Goal: Information Seeking & Learning: Check status

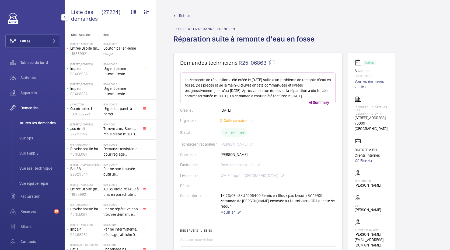
click at [43, 125] on span "Toutes les demandes" at bounding box center [39, 122] width 40 height 5
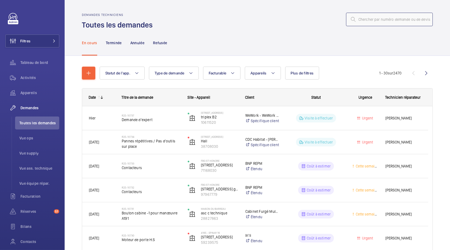
click at [371, 22] on input "text" at bounding box center [389, 19] width 87 height 13
type input "M"
type input "POMPE"
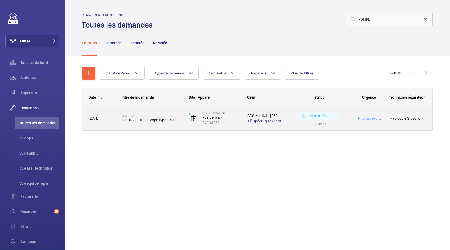
click at [159, 123] on div "R25-00935 Coulisseaux a pompe type T300" at bounding box center [152, 119] width 60 height 16
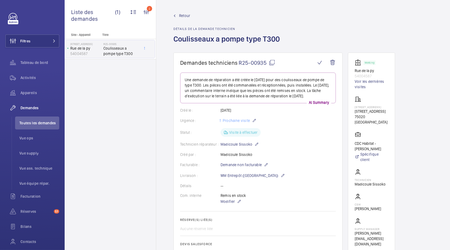
click at [364, 75] on p "54004587" at bounding box center [372, 75] width 34 height 5
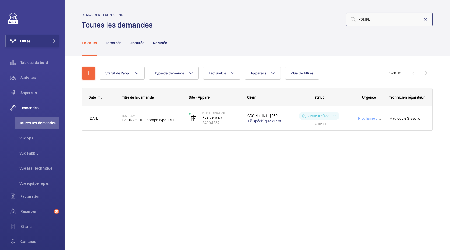
click at [380, 20] on input "POMPE" at bounding box center [389, 19] width 87 height 13
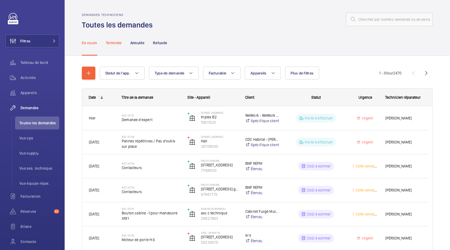
click at [114, 44] on p "Terminée" at bounding box center [114, 42] width 16 height 5
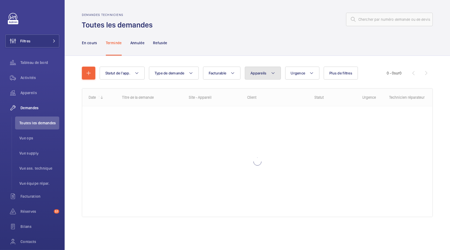
click at [263, 75] on button "Appareils" at bounding box center [263, 73] width 36 height 13
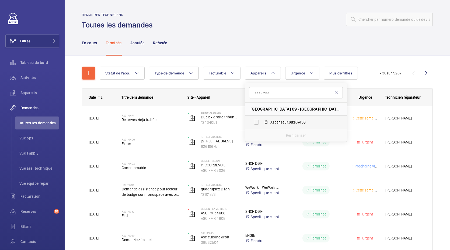
type input "68307453"
click at [274, 117] on label "Ascenseur, 68307453" at bounding box center [291, 122] width 93 height 13
click at [262, 117] on input "Ascenseur, 68307453" at bounding box center [256, 122] width 11 height 11
checkbox input "true"
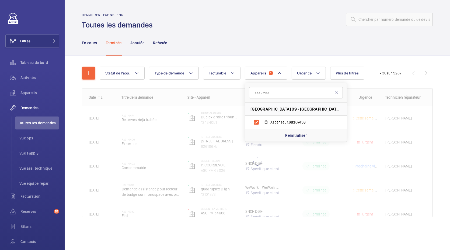
click at [254, 38] on div "En cours Terminée Annulée Refusée" at bounding box center [257, 43] width 351 height 26
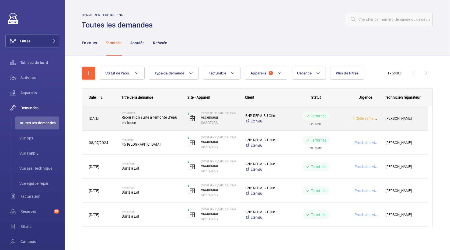
click at [168, 118] on span "Réparation suite à remonte d’eau en fosse" at bounding box center [151, 120] width 59 height 11
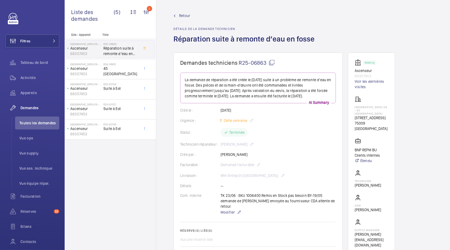
click at [186, 16] on span "Retour" at bounding box center [184, 15] width 11 height 5
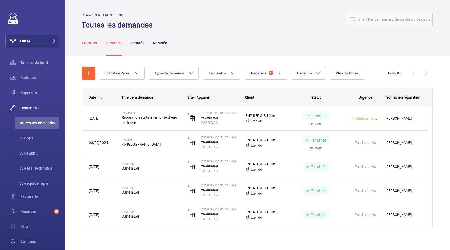
click at [91, 44] on p "En cours" at bounding box center [89, 42] width 15 height 5
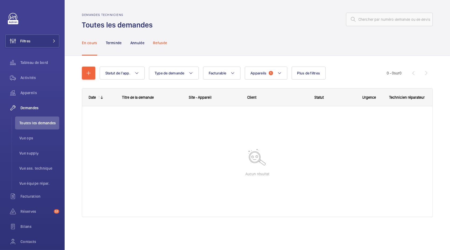
click at [157, 40] on p "Refusée" at bounding box center [160, 42] width 14 height 5
click at [267, 73] on button "Appareils 1" at bounding box center [266, 73] width 42 height 13
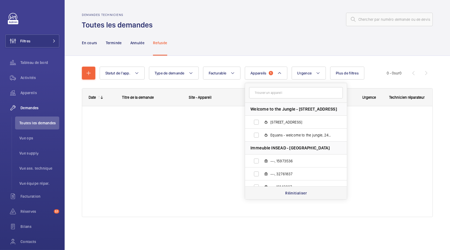
click at [293, 197] on div "Réinitialiser" at bounding box center [296, 192] width 102 height 13
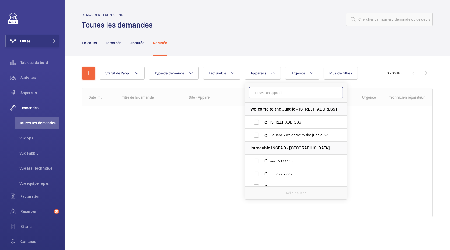
click at [273, 88] on input "text" at bounding box center [296, 92] width 94 height 11
paste input "Select Item 1 37948066"
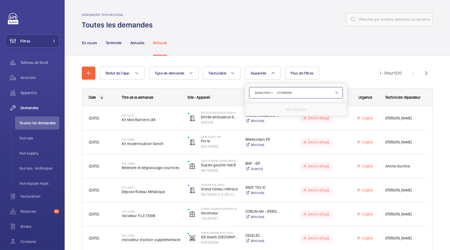
drag, startPoint x: 275, startPoint y: 93, endPoint x: 252, endPoint y: 93, distance: 23.2
click at [252, 93] on input "Select Item 1 37948066" at bounding box center [296, 92] width 94 height 11
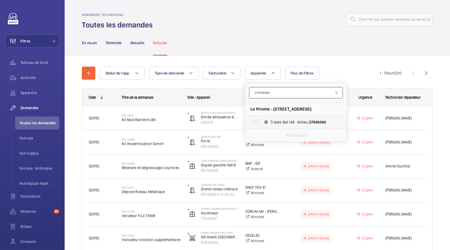
type input "37948066"
click at [274, 116] on label "Triplex Bat 148 - Milieu, 37948066" at bounding box center [291, 122] width 93 height 13
click at [262, 117] on input "Triplex Bat 148 - Milieu, 37948066" at bounding box center [256, 122] width 11 height 11
checkbox input "true"
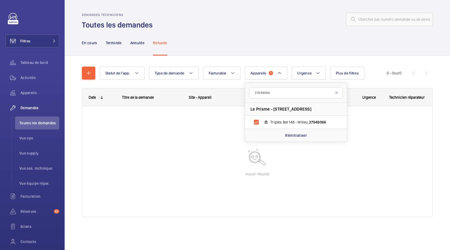
click at [256, 31] on div "En cours Terminée Annulée Refusée" at bounding box center [257, 43] width 351 height 26
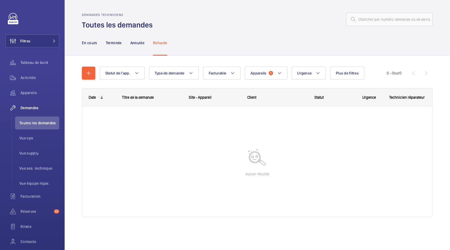
click at [98, 46] on nav "En cours Terminée Annulée Refusée" at bounding box center [124, 43] width 85 height 26
click at [92, 45] on p "En cours" at bounding box center [89, 42] width 15 height 5
click at [120, 46] on div "Terminée" at bounding box center [114, 43] width 16 height 26
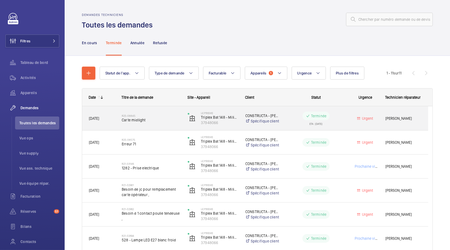
click at [159, 118] on span "Carte midlight" at bounding box center [151, 119] width 59 height 5
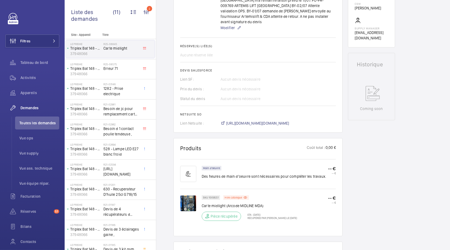
scroll to position [227, 0]
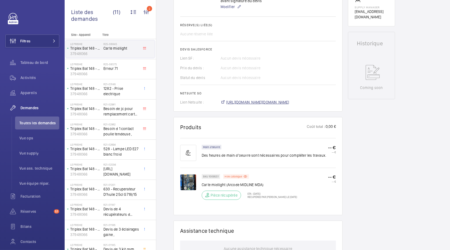
click at [248, 99] on span "https://6461500.app.netsuite.com/app/accounting/transactions/salesord.nl?id=277…" at bounding box center [257, 101] width 63 height 5
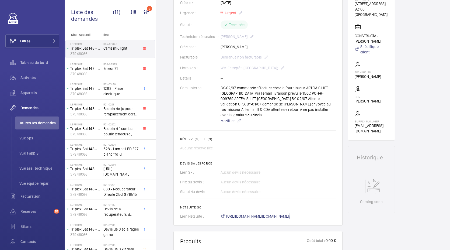
scroll to position [113, 0]
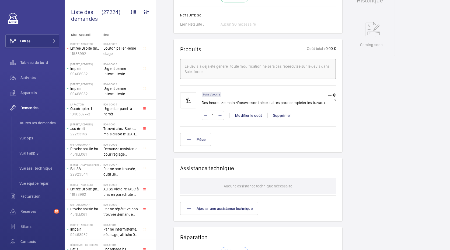
scroll to position [389, 0]
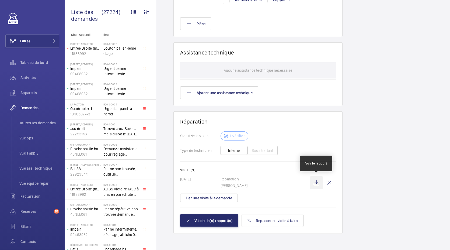
click at [319, 182] on wm-front-icon-button at bounding box center [316, 182] width 13 height 13
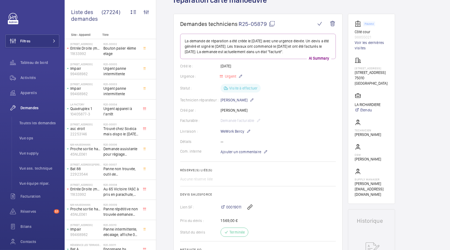
scroll to position [39, 0]
click at [36, 123] on span "Toutes les demandes" at bounding box center [39, 122] width 40 height 5
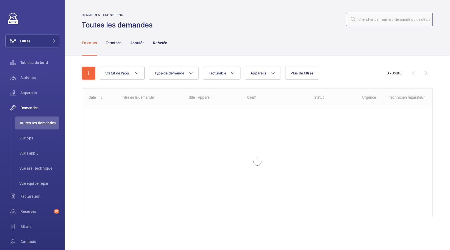
click at [362, 22] on input "text" at bounding box center [389, 19] width 87 height 13
paste input "R25-01293"
type input "R25-01293"
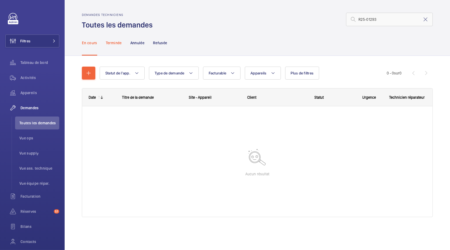
click at [111, 46] on div "Terminée" at bounding box center [114, 43] width 16 height 26
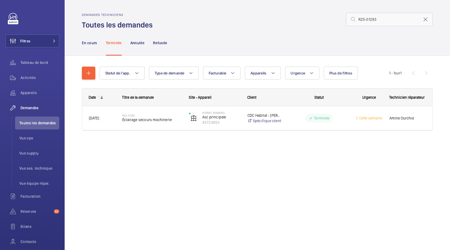
click at [134, 129] on div "R25-01293 Éclairage secours machinerie" at bounding box center [149, 118] width 66 height 24
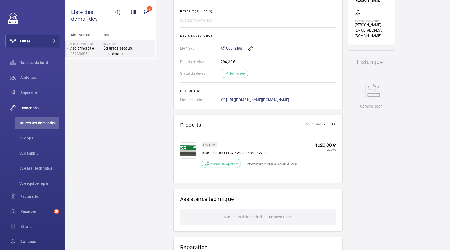
scroll to position [214, 0]
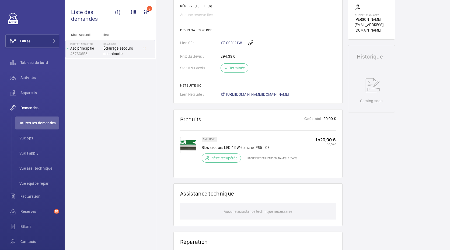
click at [256, 97] on span "https://6461500.app.netsuite.com/app/accounting/transactions/salesord.nl?id=251…" at bounding box center [257, 94] width 63 height 5
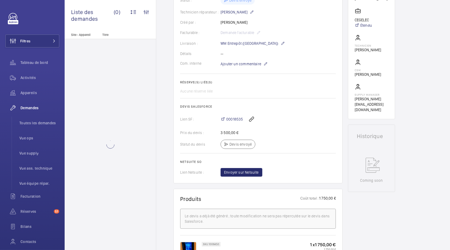
scroll to position [128, 0]
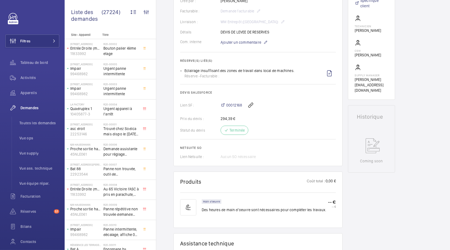
scroll to position [160, 0]
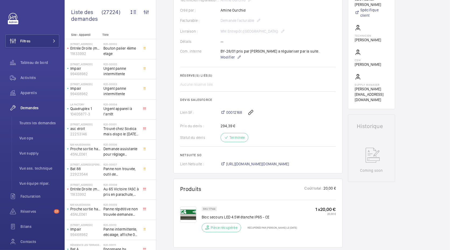
scroll to position [145, 0]
click at [260, 166] on span "[URL][DOMAIN_NAME][DOMAIN_NAME]" at bounding box center [257, 162] width 63 height 5
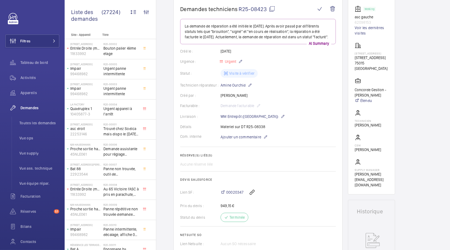
scroll to position [42, 0]
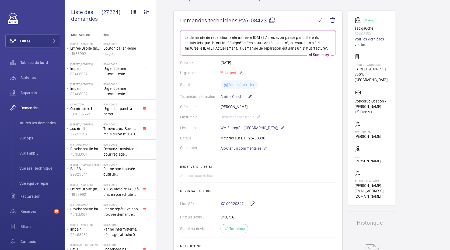
drag, startPoint x: 246, startPoint y: 143, endPoint x: 266, endPoint y: 142, distance: 19.7
click at [266, 141] on div "Détails Materiel sur DT R25-08338" at bounding box center [258, 137] width 156 height 5
copy p "R25-08338"
click at [40, 115] on div "Demandes Toutes les demandes Vue ops Vue supply Vue ass. technique Vue équipe r…" at bounding box center [32, 145] width 54 height 88
click at [40, 118] on li "Toutes les demandes" at bounding box center [37, 122] width 44 height 13
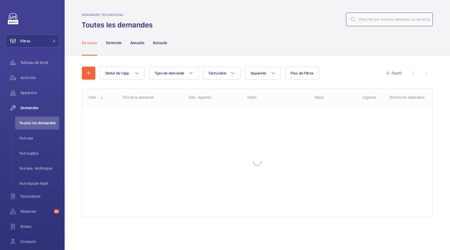
click at [367, 21] on input "text" at bounding box center [389, 19] width 87 height 13
paste input "R25-08338"
type input "R25-08338"
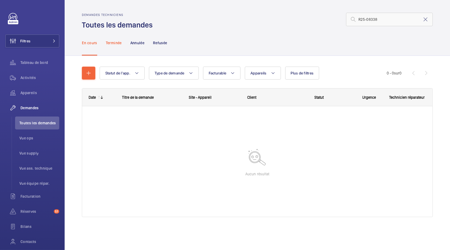
click at [114, 44] on p "Terminée" at bounding box center [114, 42] width 16 height 5
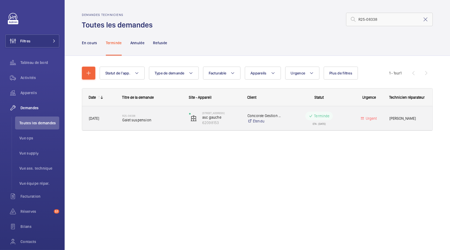
click at [122, 123] on div "R25-08338 Galet suspension" at bounding box center [149, 118] width 66 height 24
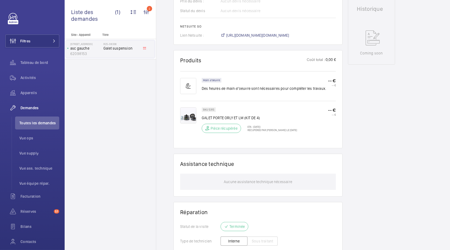
scroll to position [256, 0]
click at [254, 34] on span "https://6461500.app.netsuite.com/app/accounting/transactions/salesord.nl?id=272…" at bounding box center [257, 34] width 63 height 5
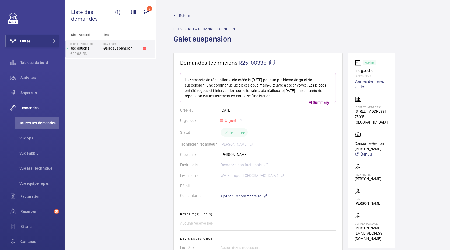
click at [275, 62] on mat-icon at bounding box center [272, 62] width 6 height 6
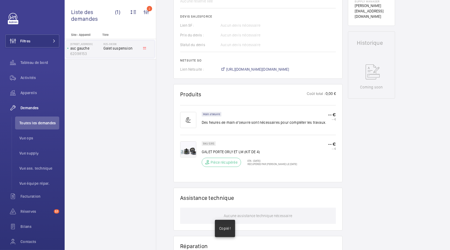
scroll to position [222, 0]
click at [36, 124] on span "Toutes les demandes" at bounding box center [39, 122] width 40 height 5
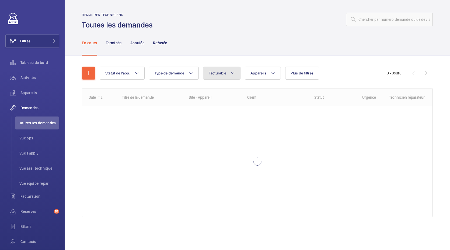
click at [224, 76] on button "Facturable" at bounding box center [222, 73] width 38 height 13
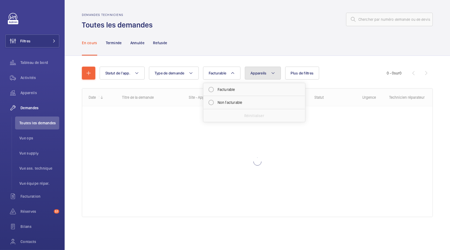
click at [257, 73] on span "Appareils" at bounding box center [259, 73] width 16 height 4
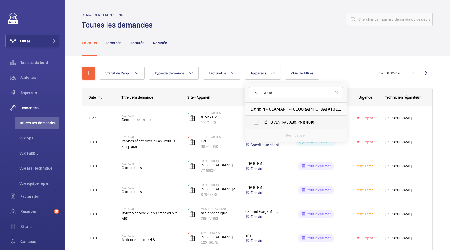
type input "ASC.PMR 4010"
click at [279, 123] on span "Q.CENTRAL, ASC.PMR 4010" at bounding box center [302, 121] width 63 height 5
click at [262, 123] on input "Q.CENTRAL, ASC.PMR 4010" at bounding box center [256, 122] width 11 height 11
checkbox input "true"
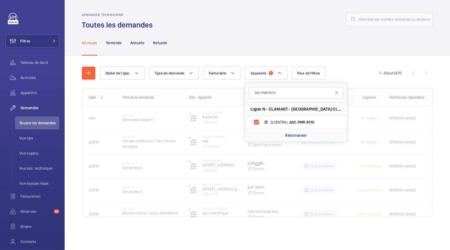
click at [251, 36] on div "En cours Terminée Annulée Refusée" at bounding box center [257, 43] width 351 height 26
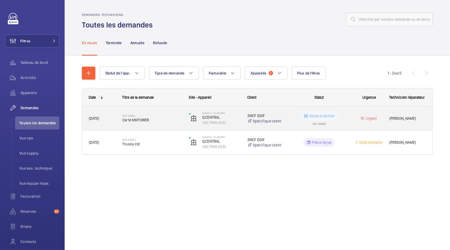
click at [147, 122] on span "Carte MXPOWER" at bounding box center [152, 119] width 60 height 5
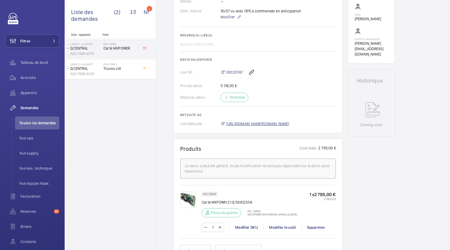
scroll to position [189, 0]
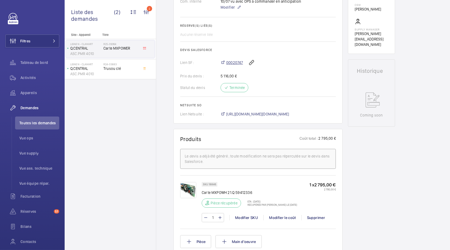
click at [239, 62] on span "00020747" at bounding box center [234, 62] width 17 height 5
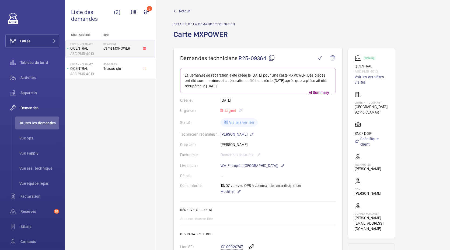
scroll to position [0, 0]
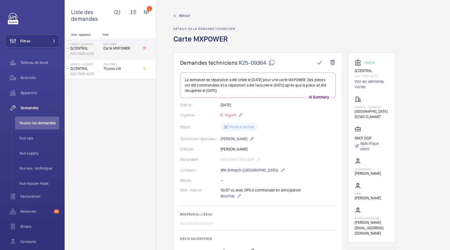
click at [182, 15] on span "Retour" at bounding box center [184, 15] width 11 height 5
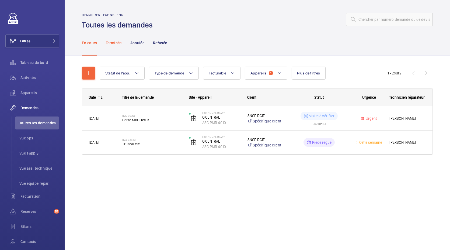
click at [114, 47] on div "Terminée" at bounding box center [114, 43] width 16 height 26
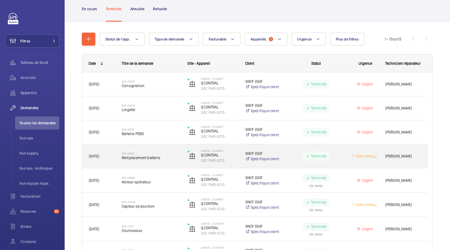
scroll to position [35, 0]
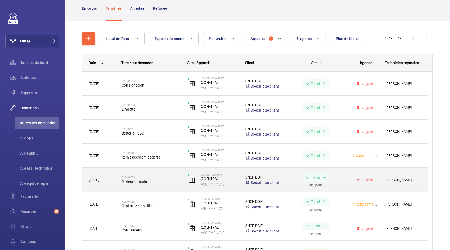
click at [165, 182] on span "Moteur opérateur" at bounding box center [151, 181] width 59 height 5
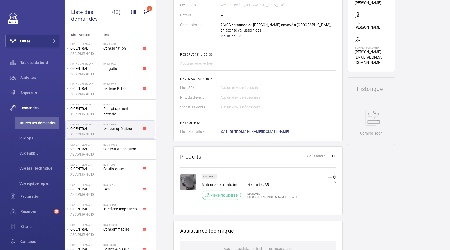
scroll to position [130, 0]
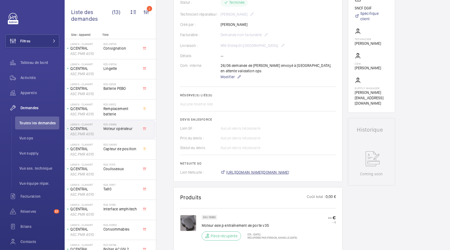
click at [268, 170] on span "https://6461500.app.netsuite.com/app/accounting/transactions/salesord.nl?id=275…" at bounding box center [257, 172] width 63 height 5
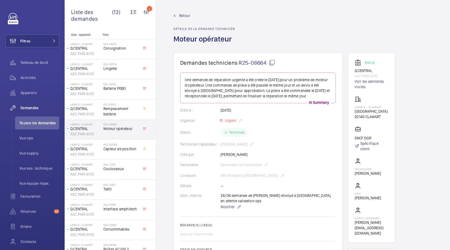
click at [271, 63] on mat-icon at bounding box center [272, 62] width 6 height 6
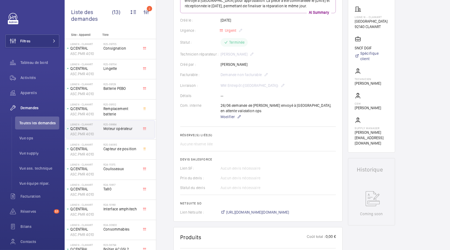
scroll to position [98, 0]
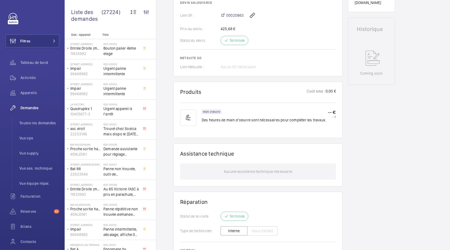
scroll to position [231, 0]
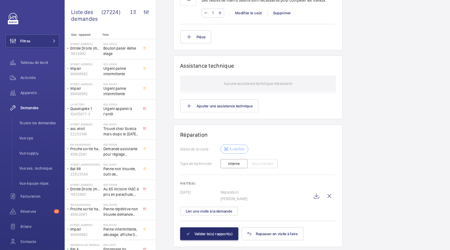
scroll to position [437, 0]
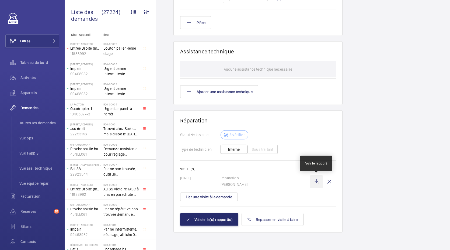
click at [319, 182] on wm-front-icon-button at bounding box center [316, 181] width 13 height 13
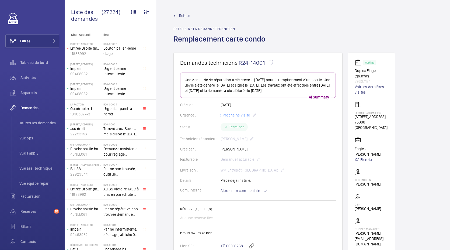
click at [364, 81] on p "79307184" at bounding box center [372, 81] width 34 height 5
copy p "79307184"
click at [42, 116] on div "Demandes Toutes les demandes Vue ops Vue supply Vue ass. technique Vue équipe r…" at bounding box center [32, 145] width 54 height 88
click at [42, 119] on li "Toutes les demandes" at bounding box center [37, 122] width 44 height 13
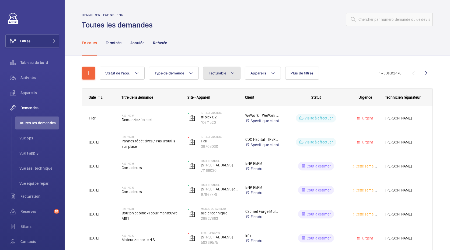
click at [230, 77] on button "Facturable" at bounding box center [222, 73] width 38 height 13
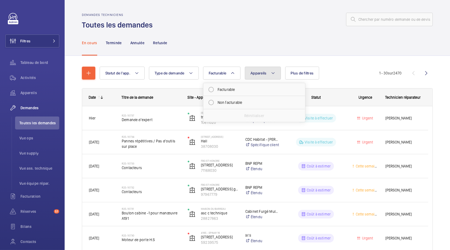
click at [257, 77] on button "Appareils" at bounding box center [263, 73] width 36 height 13
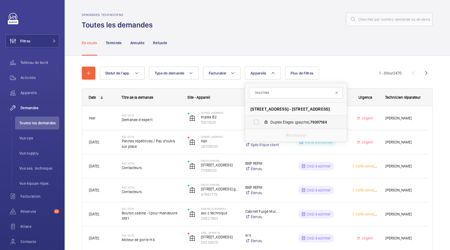
type input "79307184"
click at [271, 120] on span "Duplex Étages (gauche), 79307184" at bounding box center [302, 121] width 63 height 5
click at [262, 120] on input "Duplex Étages (gauche), 79307184" at bounding box center [256, 122] width 11 height 11
checkbox input "true"
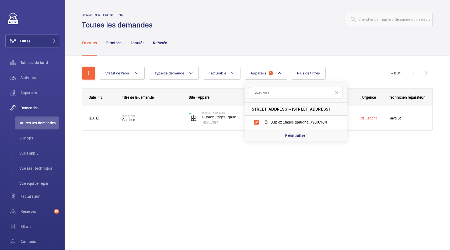
click at [172, 152] on div "Statut de l'app. Type de demande Facturable Appareils 1 79307184 68 Rue du Faub…" at bounding box center [258, 106] width 386 height 101
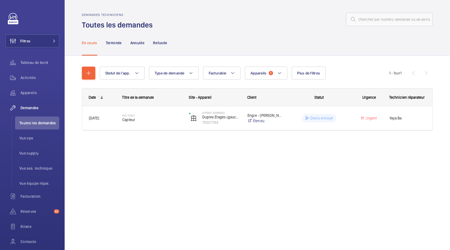
drag, startPoint x: 138, startPoint y: 118, endPoint x: 123, endPoint y: 24, distance: 95.5
click at [123, 24] on div "Demandes techniciens Toutes les demandes En cours Terminée Annulée Refusée Stat…" at bounding box center [258, 125] width 386 height 250
click at [118, 48] on div "Terminée" at bounding box center [114, 43] width 16 height 26
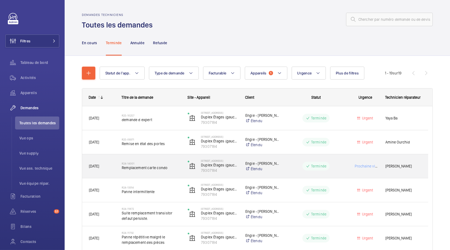
click at [152, 171] on div "R24-14001 Remplacement carte condo" at bounding box center [151, 166] width 59 height 16
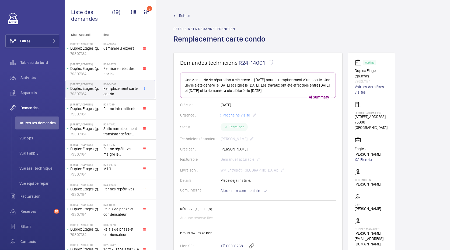
click at [182, 16] on span "Retour" at bounding box center [184, 15] width 11 height 5
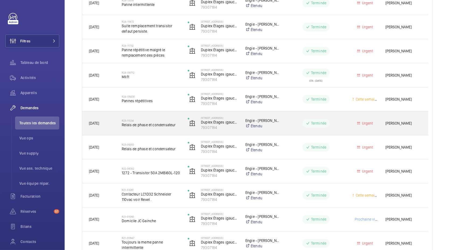
scroll to position [43, 0]
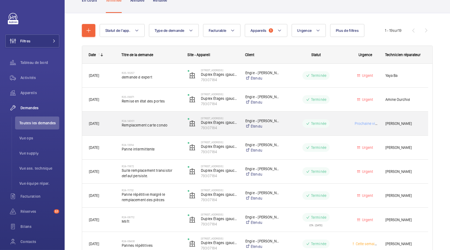
click at [173, 122] on span "Remplacement carte condo" at bounding box center [151, 124] width 59 height 5
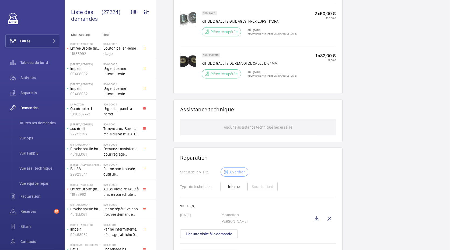
scroll to position [447, 0]
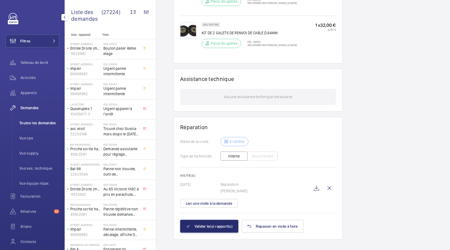
click at [38, 121] on span "Toutes les demandes" at bounding box center [39, 122] width 40 height 5
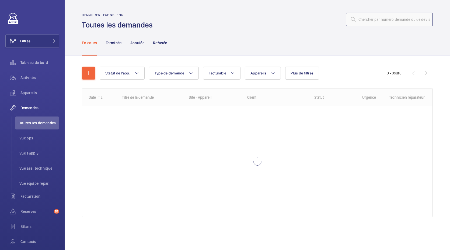
click at [364, 19] on input "text" at bounding box center [389, 19] width 87 height 13
paste input "R25-04835"
type input "R25-04835"
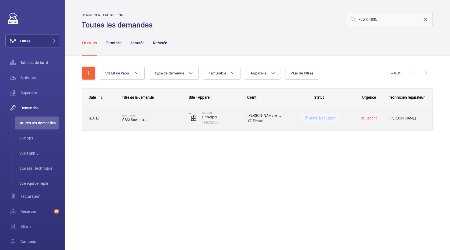
click at [142, 121] on span "GSM Sodimas" at bounding box center [152, 119] width 60 height 5
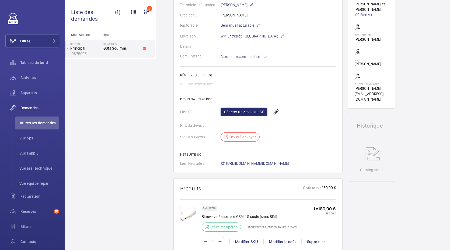
scroll to position [136, 0]
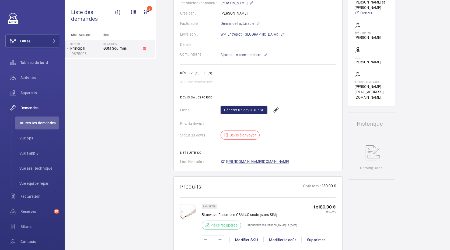
click at [260, 161] on span "[URL][DOMAIN_NAME][DOMAIN_NAME]" at bounding box center [257, 161] width 63 height 5
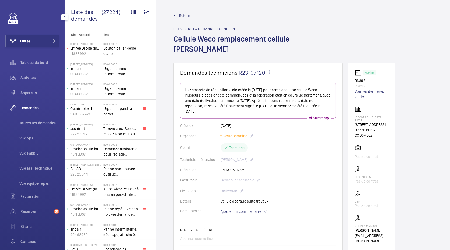
click at [39, 125] on span "Toutes les demandes" at bounding box center [39, 122] width 40 height 5
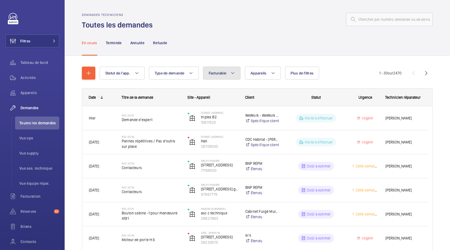
click at [225, 73] on span "Facturable" at bounding box center [218, 73] width 18 height 4
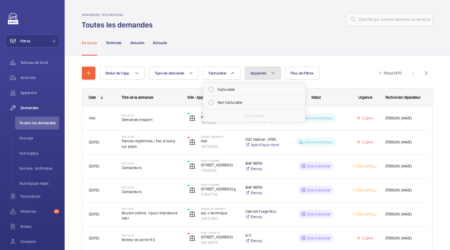
click at [259, 73] on span "Appareils" at bounding box center [259, 73] width 16 height 4
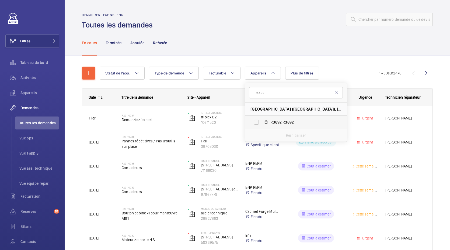
type input "R3892"
click at [274, 120] on span "R3892" at bounding box center [276, 122] width 11 height 4
click at [262, 120] on input "R3892 , R3892" at bounding box center [256, 122] width 11 height 11
checkbox input "true"
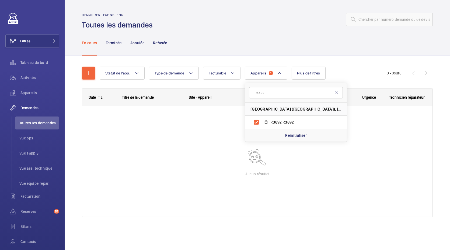
click at [226, 44] on div "En cours Terminée Annulée Refusée" at bounding box center [257, 43] width 351 height 26
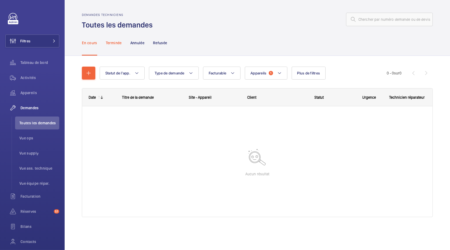
click at [111, 43] on p "Terminée" at bounding box center [114, 42] width 16 height 5
click at [163, 43] on p "Refusée" at bounding box center [160, 42] width 14 height 5
click at [139, 46] on div "Annulée" at bounding box center [137, 43] width 14 height 26
click at [109, 48] on div "Terminée" at bounding box center [114, 43] width 16 height 26
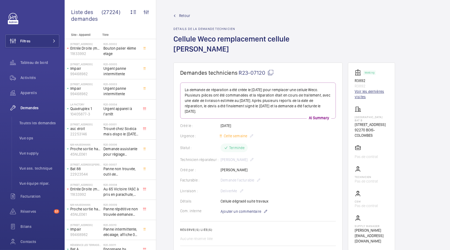
click at [368, 89] on link "Voir les dernières visites" at bounding box center [372, 94] width 34 height 11
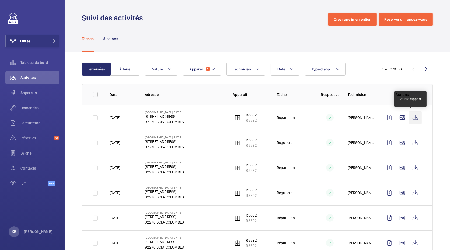
click at [412, 117] on wm-front-icon-button at bounding box center [415, 117] width 13 height 13
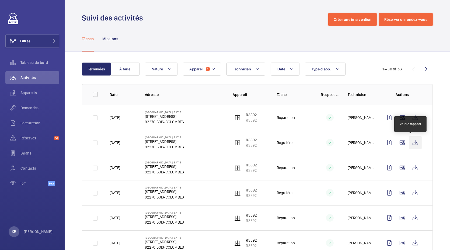
click at [410, 143] on wm-front-icon-button at bounding box center [415, 142] width 13 height 13
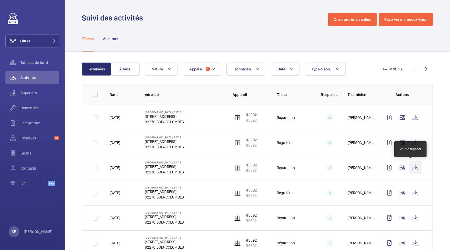
click at [409, 165] on wm-front-icon-button at bounding box center [415, 167] width 13 height 13
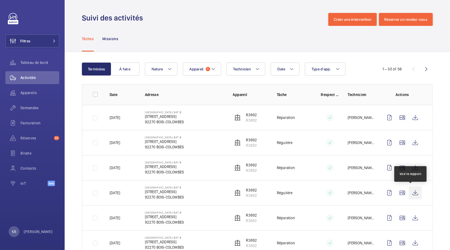
click at [414, 191] on wm-front-icon-button at bounding box center [415, 192] width 13 height 13
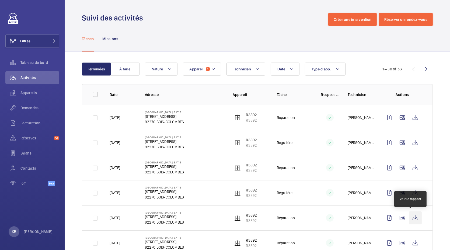
click at [412, 215] on wm-front-icon-button at bounding box center [415, 217] width 13 height 13
click at [188, 72] on button "Appareil 1" at bounding box center [202, 69] width 38 height 13
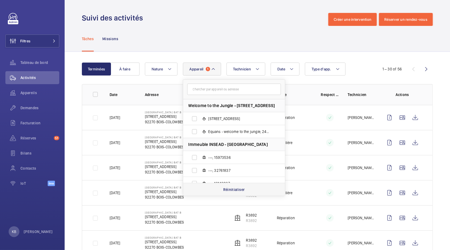
click at [243, 190] on p "Réinitialiser" at bounding box center [234, 189] width 22 height 5
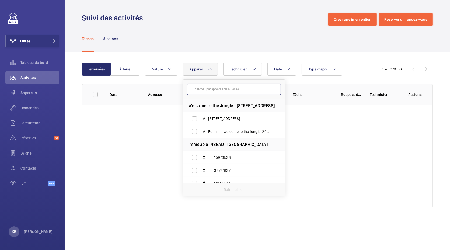
click at [217, 90] on input "text" at bounding box center [234, 89] width 94 height 11
paste input "71215817"
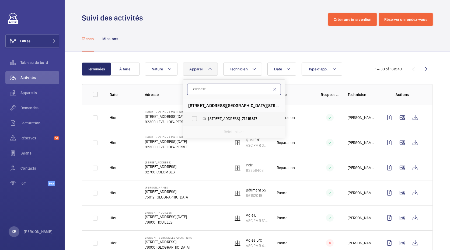
type input "71215817"
click at [212, 112] on label "12 Rue Pernelle , 71215817" at bounding box center [229, 118] width 93 height 13
click at [200, 113] on input "12 Rue Pernelle , 71215817" at bounding box center [194, 118] width 11 height 11
checkbox input "true"
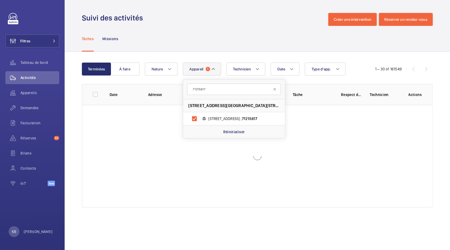
click at [208, 55] on div "Terminées À faire Date Technicien Appareil 1 71215817 12 RUE PERNELLE - 12 RUE …" at bounding box center [258, 136] width 386 height 168
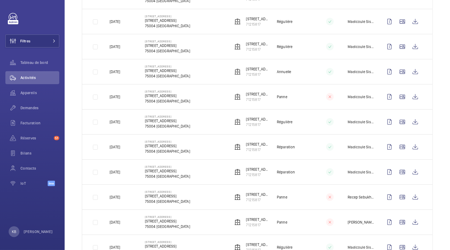
scroll to position [371, 0]
click at [33, 109] on span "Demandes" at bounding box center [39, 107] width 39 height 5
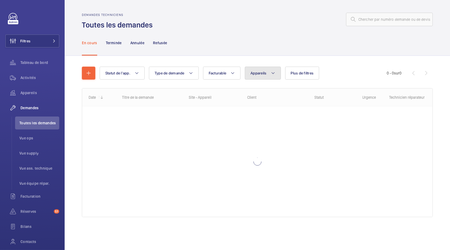
click at [256, 77] on button "Appareils" at bounding box center [263, 73] width 36 height 13
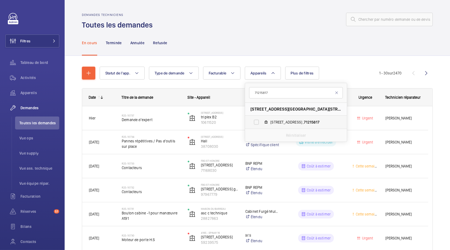
type input "71215817"
click at [276, 121] on span "12 Rue Pernelle , 71215817" at bounding box center [302, 121] width 63 height 5
click at [262, 121] on input "12 Rue Pernelle , 71215817" at bounding box center [256, 122] width 11 height 11
checkbox input "true"
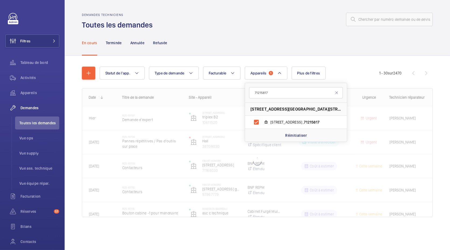
click at [257, 42] on div "En cours Terminée Annulée Refusée" at bounding box center [257, 43] width 351 height 26
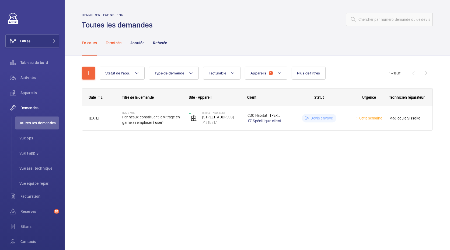
drag, startPoint x: 155, startPoint y: 120, endPoint x: 113, endPoint y: 48, distance: 83.0
click at [113, 48] on wm-front-tabs "En cours Terminée Annulée Refusée Statut de l'app. Type de demande Facturable A…" at bounding box center [258, 93] width 386 height 126
click at [113, 47] on div "Terminée" at bounding box center [114, 43] width 16 height 26
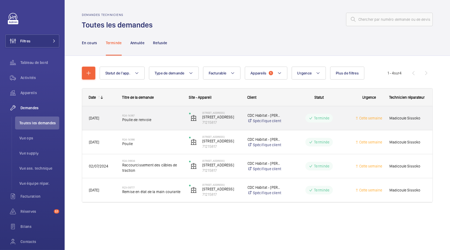
click at [150, 112] on div "R24-14367 Poulie de renvoie" at bounding box center [152, 118] width 60 height 16
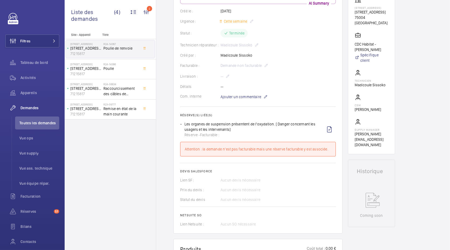
scroll to position [98, 0]
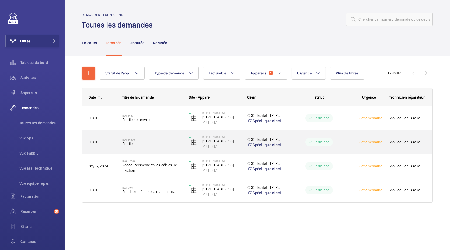
click at [147, 139] on h2 "R24-14366" at bounding box center [152, 139] width 60 height 3
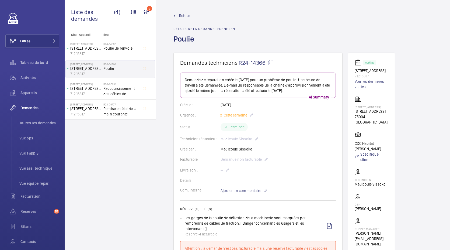
click at [185, 15] on span "Retour" at bounding box center [184, 15] width 11 height 5
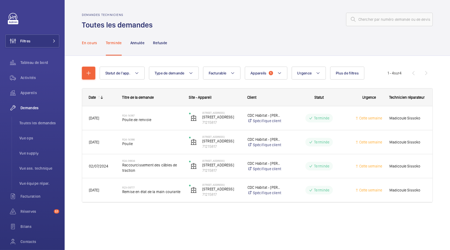
click at [94, 46] on div "En cours" at bounding box center [89, 43] width 15 height 26
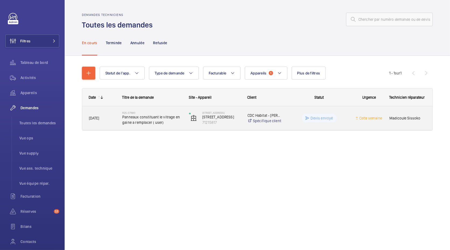
click at [159, 123] on span "Panneaux constituant le vitrage en gaine a remplacer ( user)" at bounding box center [152, 119] width 60 height 11
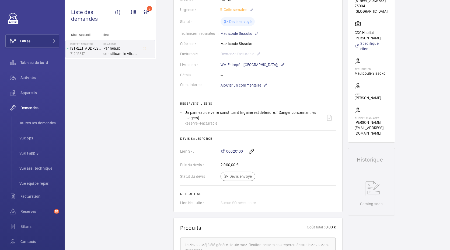
scroll to position [120, 0]
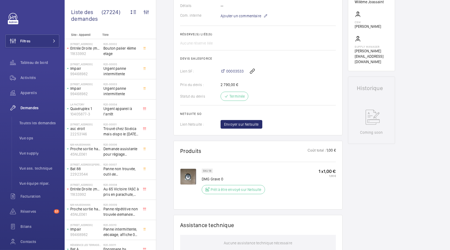
scroll to position [181, 0]
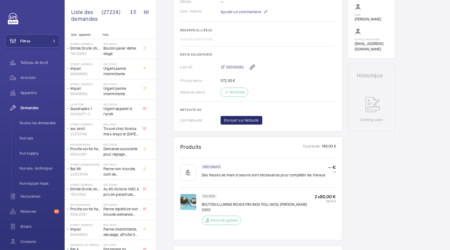
scroll to position [185, 0]
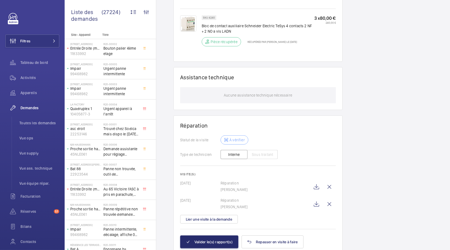
scroll to position [435, 0]
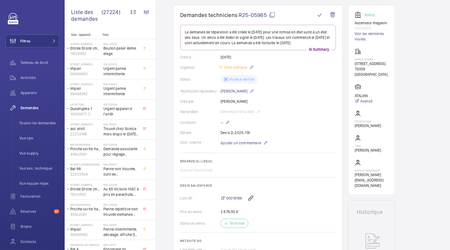
scroll to position [48, 0]
drag, startPoint x: 253, startPoint y: 133, endPoint x: 231, endPoint y: 132, distance: 22.4
click at [231, 132] on div "Détails Devis D-2025-118" at bounding box center [258, 132] width 156 height 5
copy p "D-2025-118"
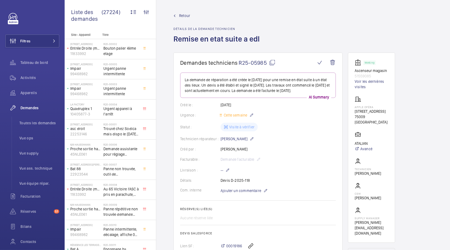
scroll to position [22, 0]
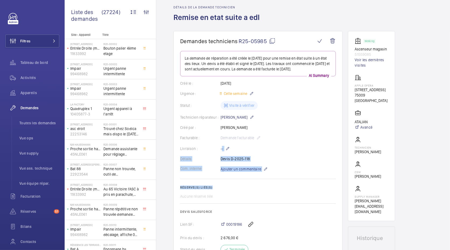
drag, startPoint x: 223, startPoint y: 149, endPoint x: 238, endPoint y: 187, distance: 41.3
click at [238, 187] on wm-front-card-body "La demande de réparation a été créée le 28 avril 2025 pour une remise en état s…" at bounding box center [258, 165] width 156 height 228
drag, startPoint x: 238, startPoint y: 187, endPoint x: 223, endPoint y: 191, distance: 16.0
click at [223, 191] on wm-front-card-body "La demande de réparation a été créée le 28 avril 2025 pour une remise en état s…" at bounding box center [258, 165] width 156 height 228
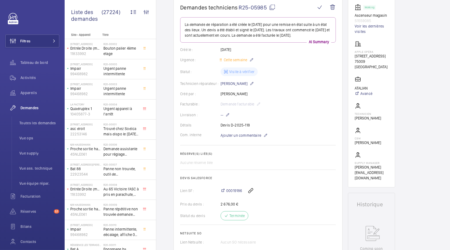
scroll to position [55, 0]
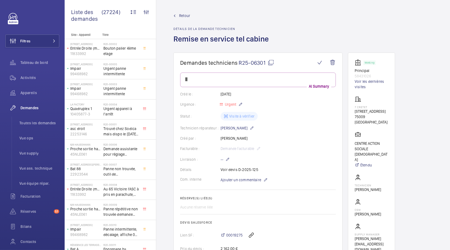
scroll to position [24, 0]
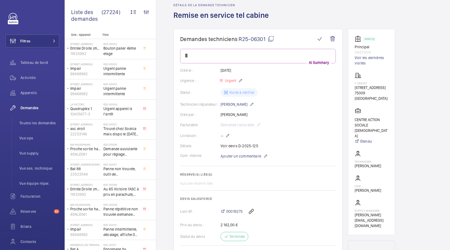
drag, startPoint x: 258, startPoint y: 146, endPoint x: 237, endPoint y: 147, distance: 21.6
click at [237, 147] on div "Détails Voir devis D-2025-125" at bounding box center [258, 145] width 156 height 5
copy p "D-2025-125"
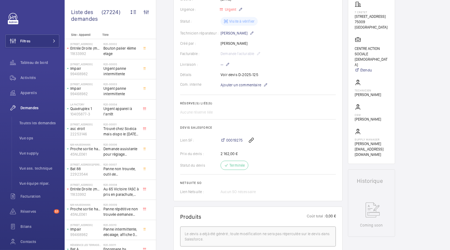
scroll to position [98, 0]
